Goal: Task Accomplishment & Management: Use online tool/utility

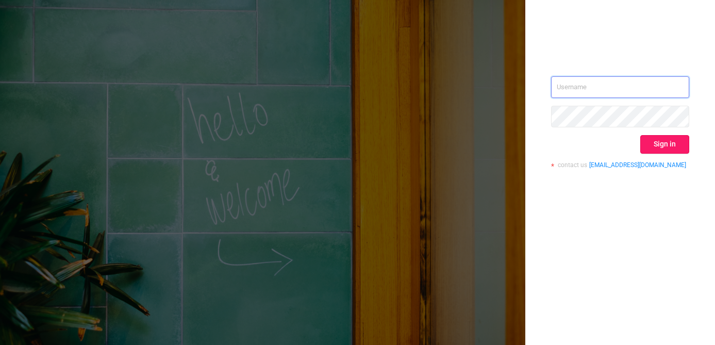
type input "[EMAIL_ADDRESS][DOMAIN_NAME]"
click at [680, 147] on button "Sign in" at bounding box center [664, 144] width 49 height 19
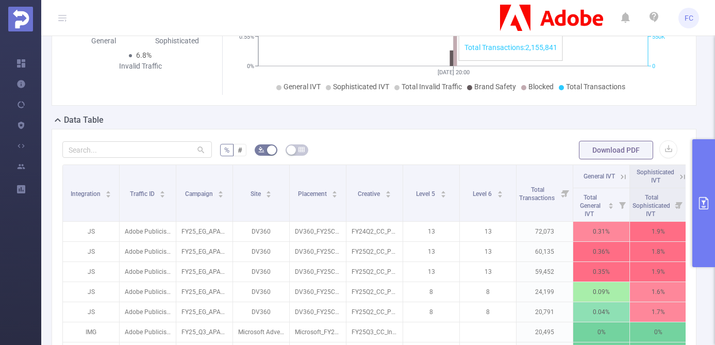
scroll to position [206, 0]
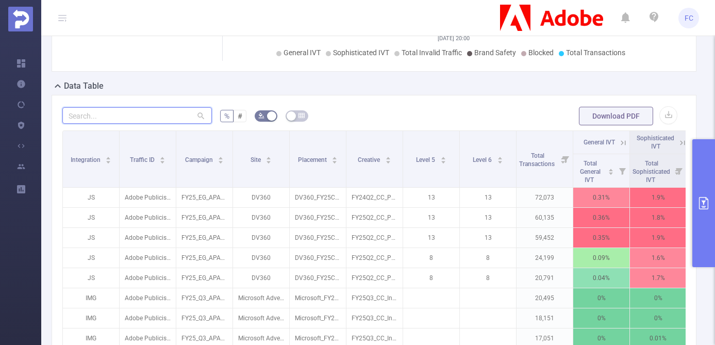
click at [83, 112] on input "text" at bounding box center [137, 115] width 150 height 17
click at [84, 116] on input "text" at bounding box center [137, 115] width 150 height 17
type input "p"
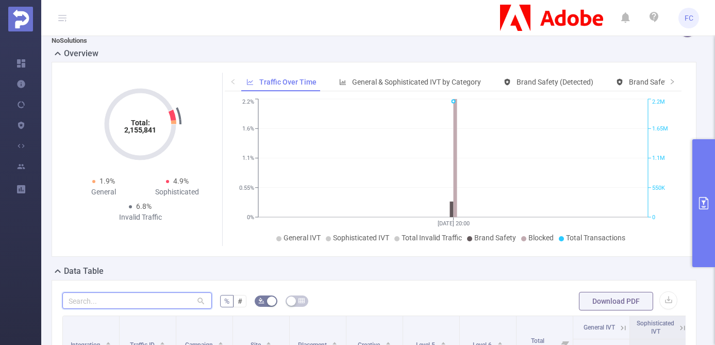
scroll to position [0, 0]
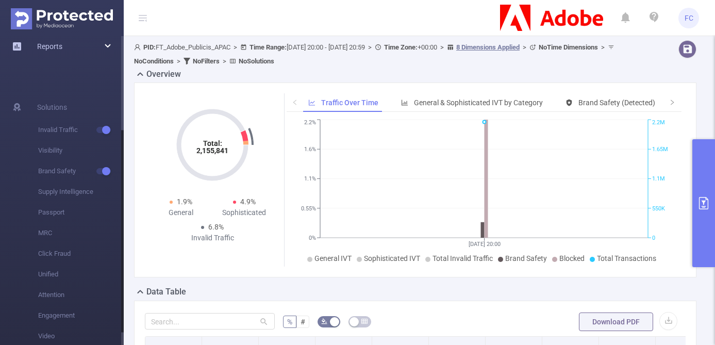
click at [102, 43] on div "Reports" at bounding box center [62, 46] width 124 height 21
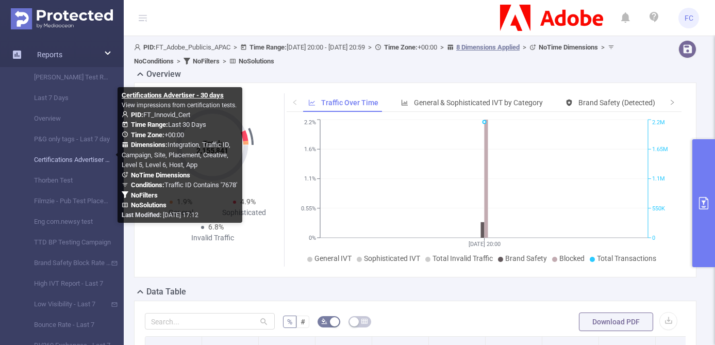
click at [83, 160] on link "Certifications Advertiser - 30 days" at bounding box center [66, 160] width 91 height 21
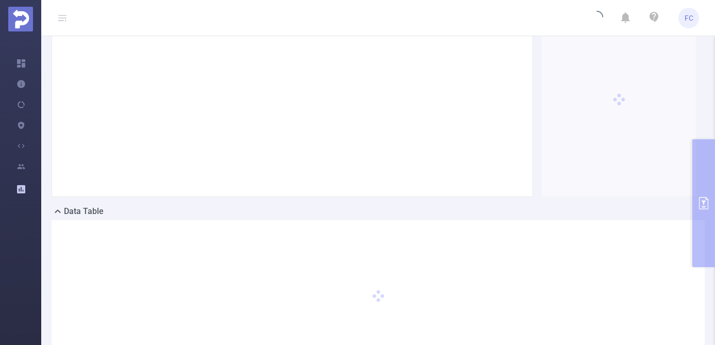
scroll to position [198, 0]
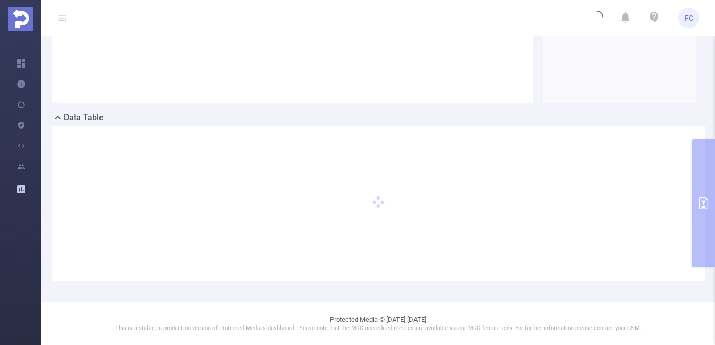
type input "[DATE] 00:00"
type input "[DATE] 23:59"
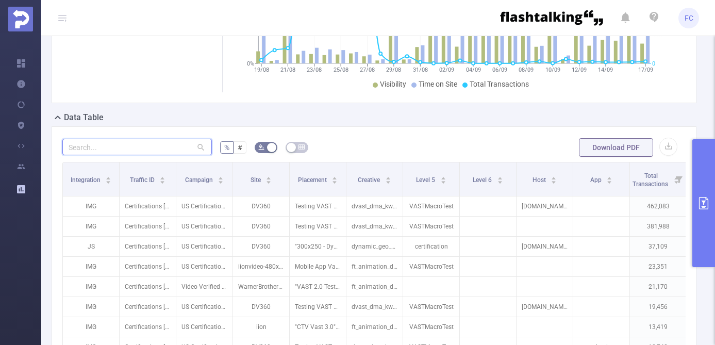
click at [167, 150] on input "text" at bounding box center [137, 147] width 150 height 17
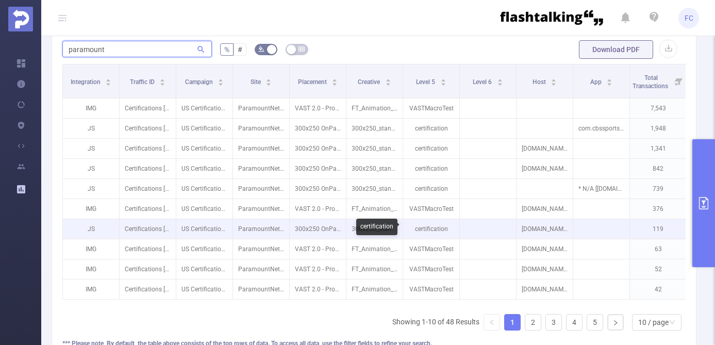
scroll to position [0, 117]
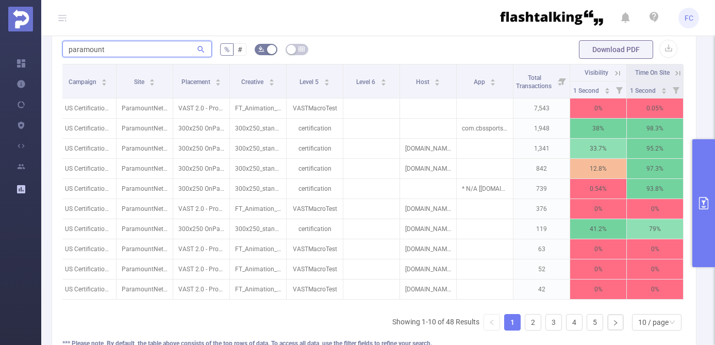
type input "paramount"
click at [681, 73] on icon at bounding box center [677, 73] width 9 height 9
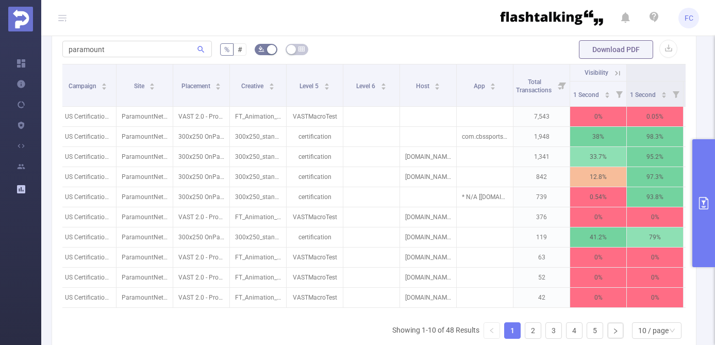
click at [616, 70] on icon at bounding box center [617, 73] width 9 height 9
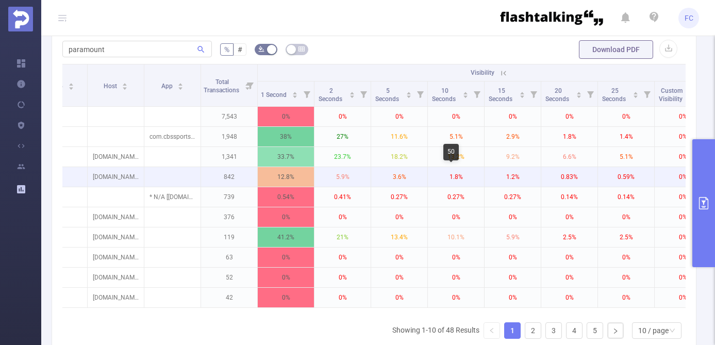
scroll to position [0, 606]
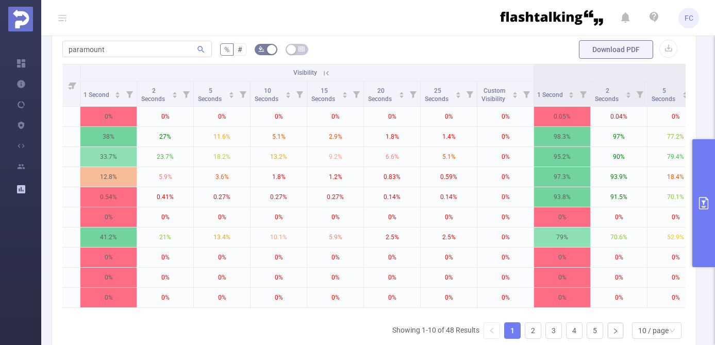
click at [328, 73] on icon at bounding box center [326, 73] width 9 height 9
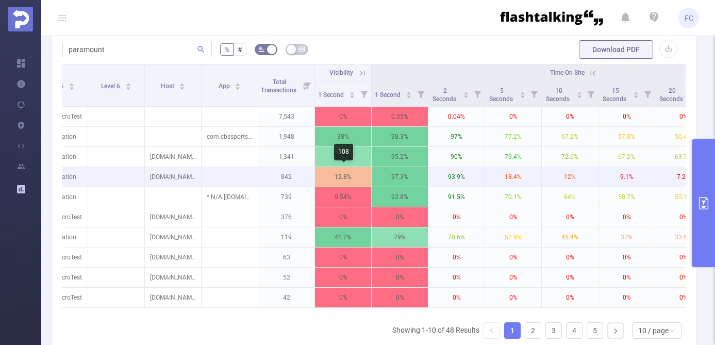
scroll to position [297, 0]
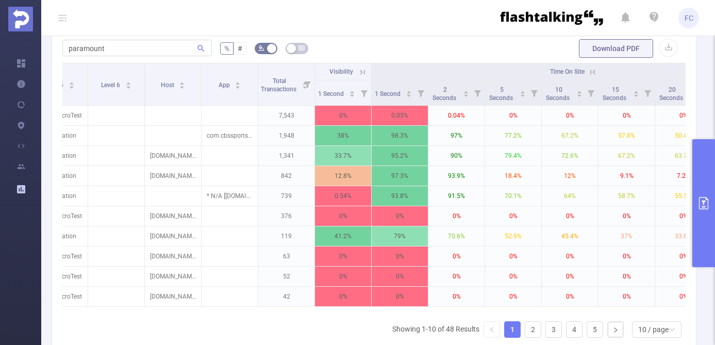
click at [706, 207] on icon "primary" at bounding box center [704, 203] width 12 height 12
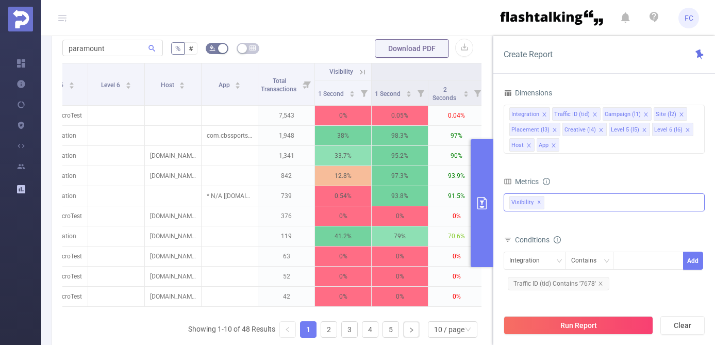
click at [565, 205] on div "Visibility ✕" at bounding box center [604, 202] width 201 height 18
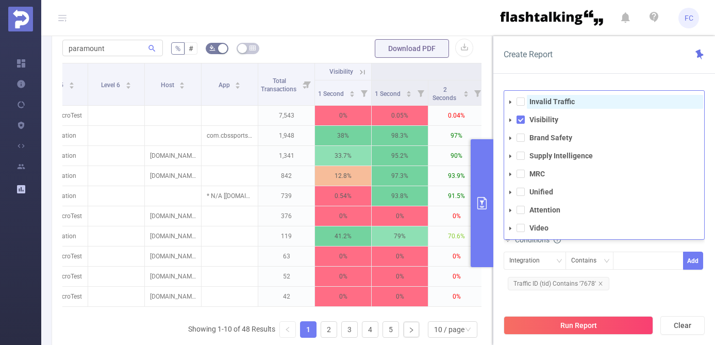
click at [567, 104] on strong "Invalid Traffic" at bounding box center [552, 101] width 45 height 8
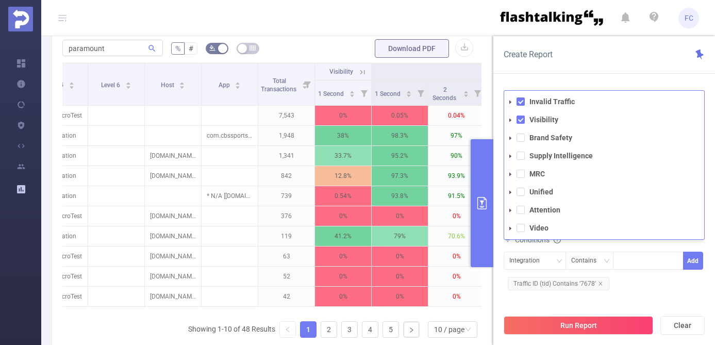
click at [556, 147] on ul "Invalid Traffic Visibility Brand Safety Supply Intelligence MRC Unified Attenti…" at bounding box center [604, 165] width 200 height 140
click at [556, 137] on strong "Brand Safety" at bounding box center [551, 138] width 43 height 8
click at [519, 228] on span at bounding box center [521, 228] width 8 height 8
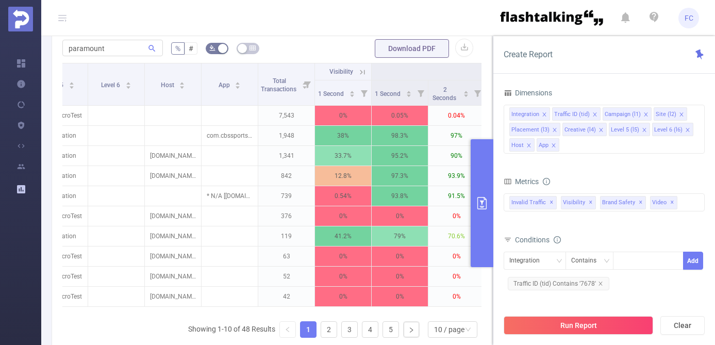
click at [657, 247] on div "Conditions" at bounding box center [604, 241] width 201 height 17
click at [599, 331] on button "Run Report" at bounding box center [579, 325] width 150 height 19
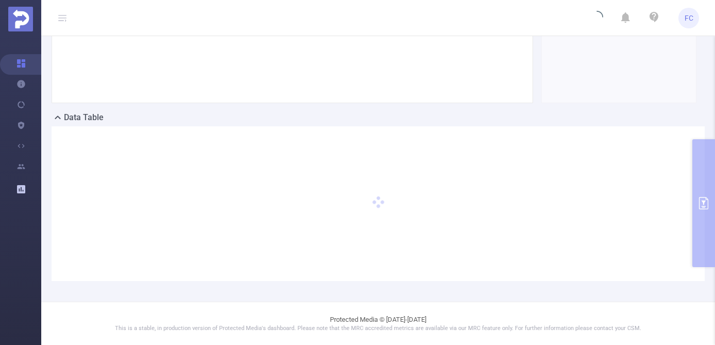
scroll to position [35, 0]
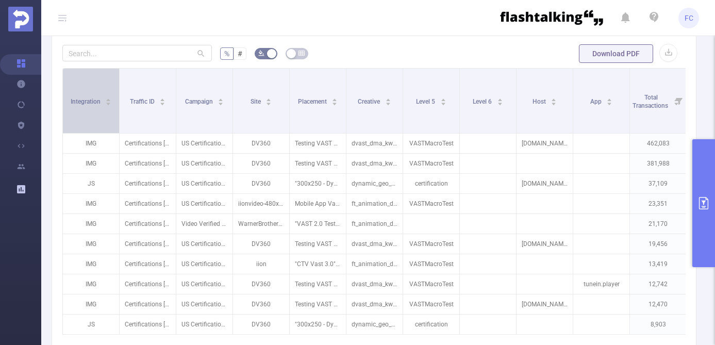
scroll to position [268, 0]
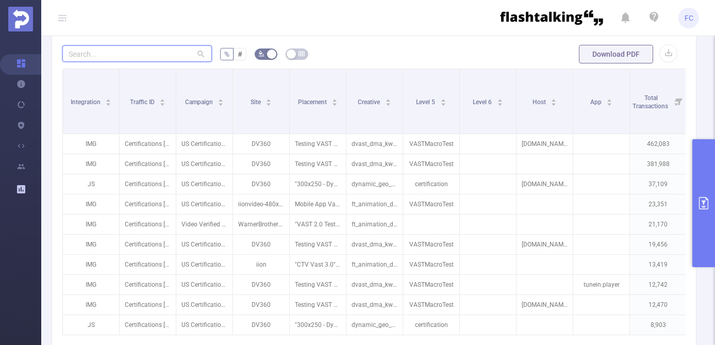
click at [123, 56] on input "text" at bounding box center [137, 53] width 150 height 17
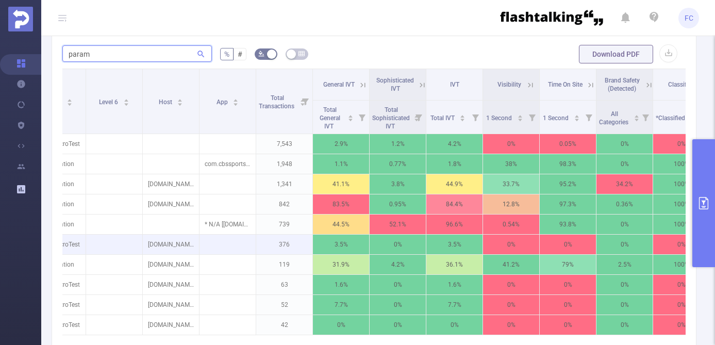
scroll to position [0, 388]
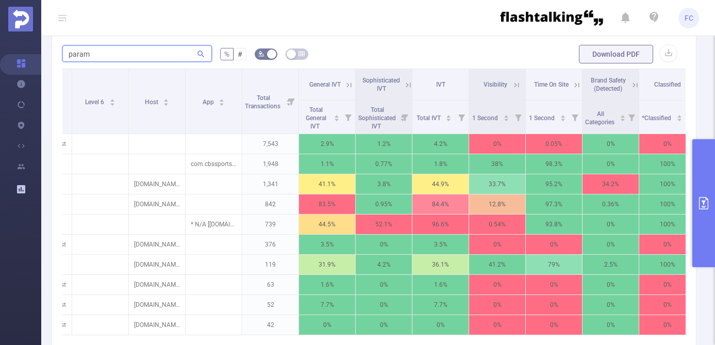
type input "param"
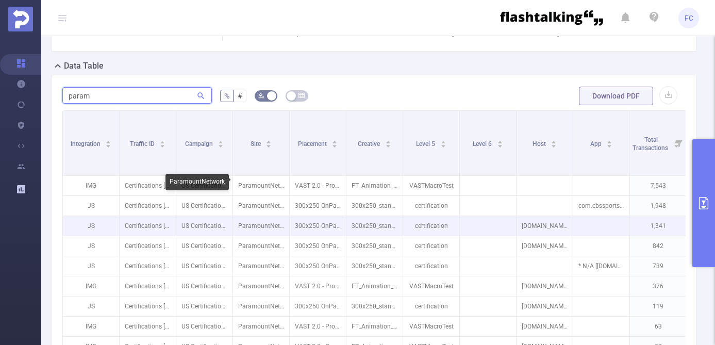
scroll to position [221, 0]
